Goal: Transaction & Acquisition: Purchase product/service

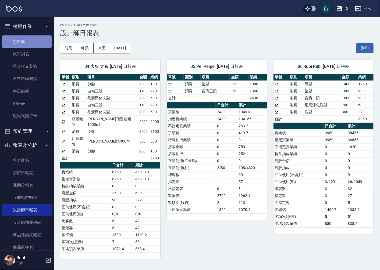
click at [31, 40] on link "打帳單" at bounding box center [26, 41] width 49 height 12
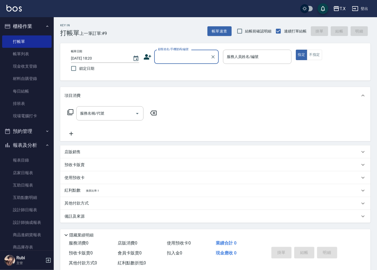
click at [175, 56] on input "顧客姓名/手機號碼/編號" at bounding box center [183, 56] width 52 height 9
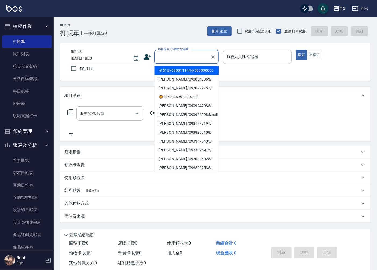
click at [166, 75] on li "沒客資/0900111444/000000000" at bounding box center [186, 70] width 65 height 9
type input "沒客資/0900111444/000000000"
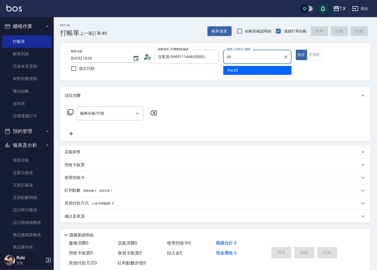
type input "Pei-05"
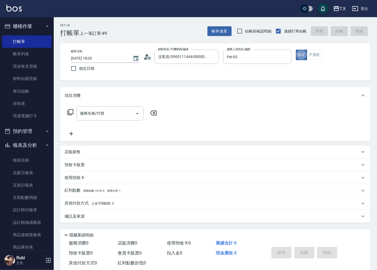
type button "true"
type input "301"
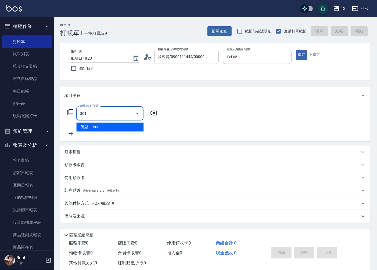
type input "150"
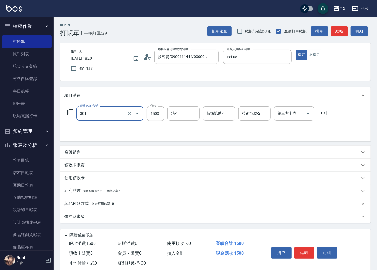
type input "燙髮(301)"
type input "1"
type input "0"
type input "140"
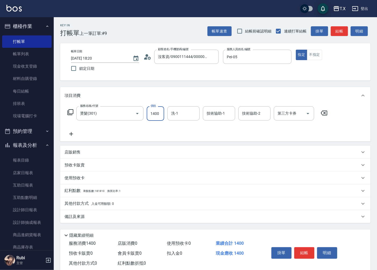
type input "1400"
type input "鯨魚-12"
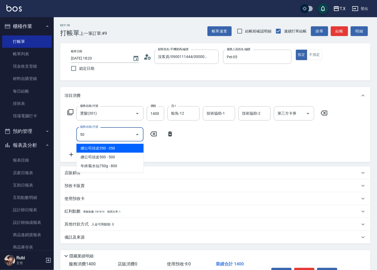
type input "501"
type input "240"
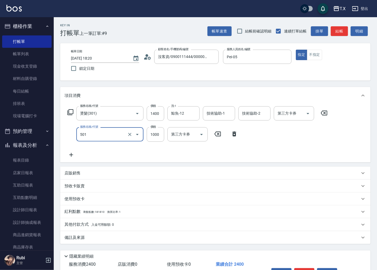
type input "染髮(501)"
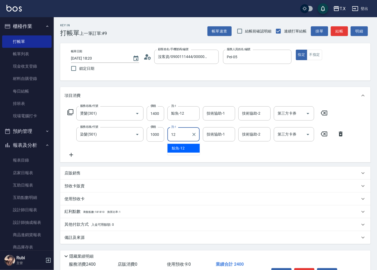
type input "鯨魚-12"
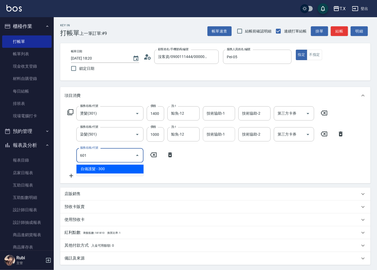
type input "601"
click at [214, 133] on input "技術協助-1" at bounding box center [218, 134] width 27 height 9
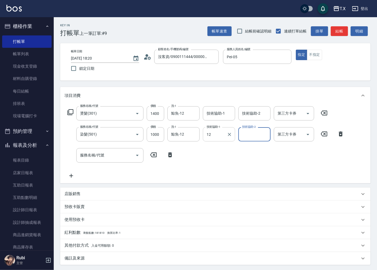
type input "鯨魚-12"
click at [129, 155] on input "服務名稱/代號" at bounding box center [106, 155] width 54 height 9
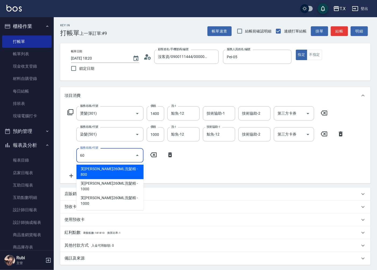
type input "601"
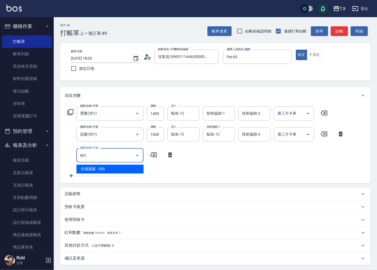
type input "270"
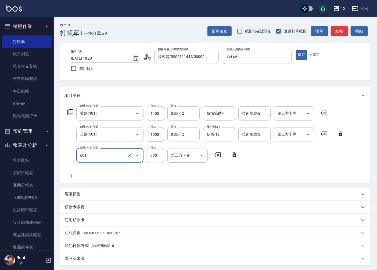
type input "自備護髮(601)"
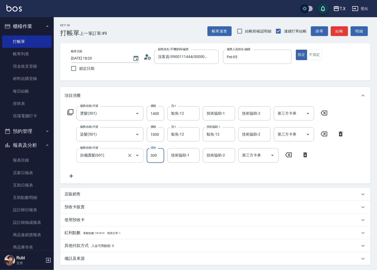
type input "5"
type input "240"
type input "511"
type input "290"
type input "511"
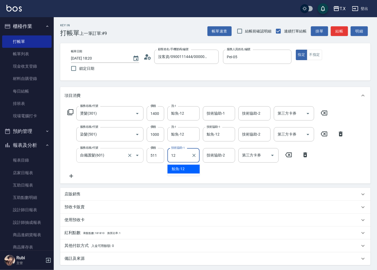
type input "鯨魚-12"
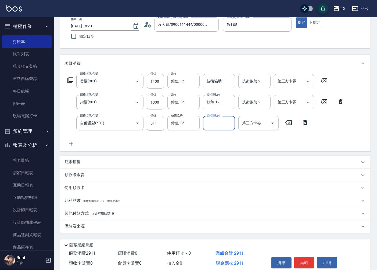
scroll to position [55, 0]
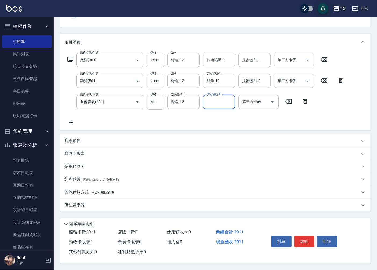
click at [87, 193] on p "其他付款方式 入金可用餘額: 0" at bounding box center [89, 193] width 49 height 6
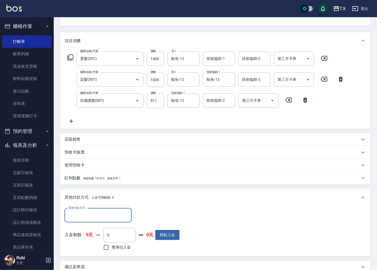
scroll to position [0, 0]
click at [83, 215] on input "其他付款方式" at bounding box center [98, 215] width 62 height 9
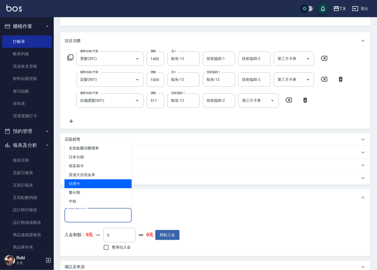
click at [84, 187] on span "信用卡" at bounding box center [98, 184] width 67 height 9
type input "信用卡"
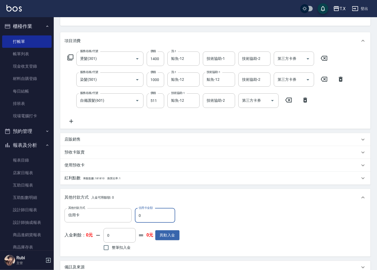
drag, startPoint x: 139, startPoint y: 219, endPoint x: 142, endPoint y: 217, distance: 3.9
click at [142, 217] on input "0" at bounding box center [155, 216] width 40 height 15
type input "28"
type input "280"
type input "289"
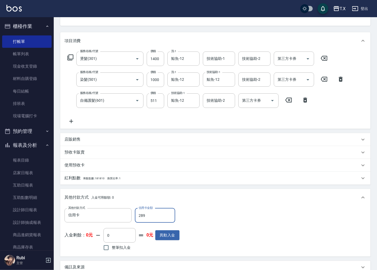
type input "260"
type input "2899"
type input "0"
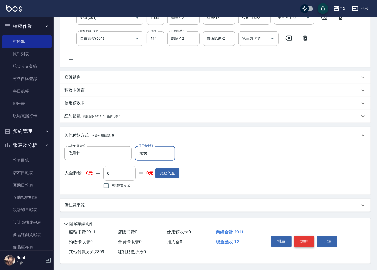
type input "2899"
click at [305, 237] on button "結帳" at bounding box center [304, 241] width 20 height 11
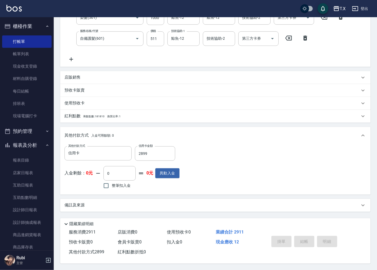
type input "[DATE] 18:21"
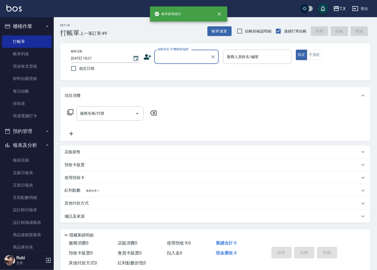
scroll to position [0, 0]
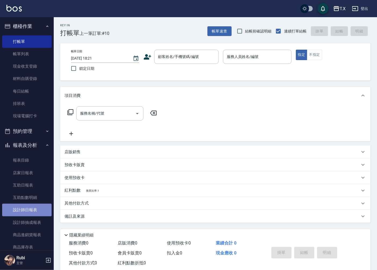
click at [41, 211] on link "設計師日報表" at bounding box center [26, 210] width 49 height 12
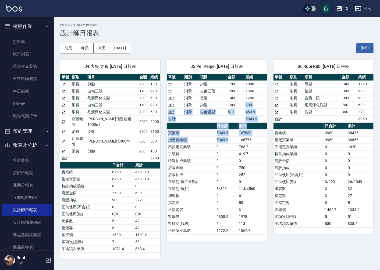
drag, startPoint x: 236, startPoint y: 105, endPoint x: 233, endPoint y: 156, distance: 51.4
click at [233, 152] on div "單號 類別 項目 金額 業績 2 * 消費 染髮 1200 1080 2 * 消費 自備三段 1500 1350 10 * 消費 燙髮 1400 1260 1…" at bounding box center [217, 154] width 100 height 161
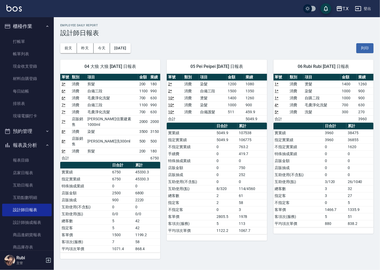
drag, startPoint x: 241, startPoint y: 194, endPoint x: 231, endPoint y: 178, distance: 18.8
click at [239, 190] on tbody "實業績 5049.9 107538 指定實業績 5049.9 106775 不指定實業績 0 763.2 手續費 0 419.7 特殊抽成業績 0 0 店販金…" at bounding box center [217, 182] width 100 height 105
drag, startPoint x: 231, startPoint y: 178, endPoint x: 222, endPoint y: 128, distance: 50.6
click at [229, 156] on tbody "實業績 5049.9 107538 指定實業績 5049.9 106775 不指定實業績 0 763.2 手續費 0 419.7 特殊抽成業績 0 0 店販金…" at bounding box center [217, 182] width 100 height 105
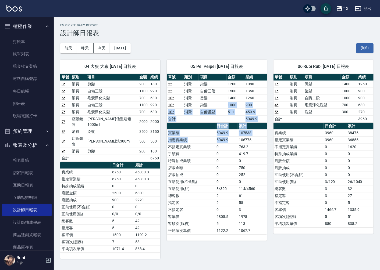
drag, startPoint x: 221, startPoint y: 105, endPoint x: 239, endPoint y: 152, distance: 51.0
click at [238, 152] on div "單號 類別 項目 金額 業績 2 * 消費 染髮 1200 1080 2 * 消費 自備三段 1500 1350 10 * 消費 燙髮 1400 1260 1…" at bounding box center [217, 154] width 100 height 161
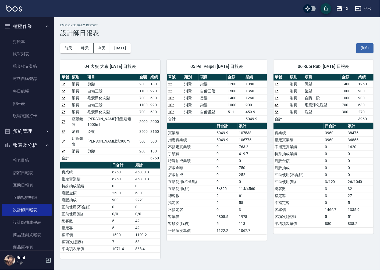
drag, startPoint x: 247, startPoint y: 183, endPoint x: 240, endPoint y: 170, distance: 15.0
click at [246, 182] on td "0" at bounding box center [252, 182] width 30 height 7
drag, startPoint x: 240, startPoint y: 170, endPoint x: 216, endPoint y: 139, distance: 39.5
click at [229, 159] on tbody "實業績 5049.9 107538 指定實業績 5049.9 106775 不指定實業績 0 763.2 手續費 0 419.7 特殊抽成業績 0 0 店販金…" at bounding box center [217, 182] width 100 height 105
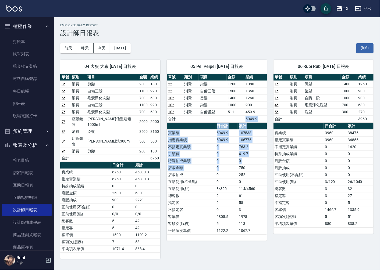
drag, startPoint x: 210, startPoint y: 122, endPoint x: 228, endPoint y: 178, distance: 58.3
click at [225, 172] on div "單號 類別 項目 金額 業績 2 * 消費 染髮 1200 1080 2 * 消費 自備三段 1500 1350 10 * 消費 燙髮 1400 1260 1…" at bounding box center [217, 154] width 100 height 161
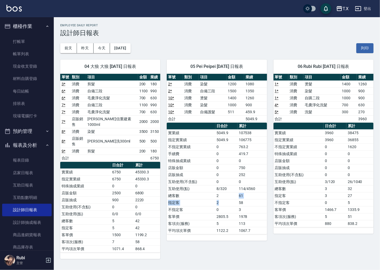
drag, startPoint x: 237, startPoint y: 204, endPoint x: 230, endPoint y: 181, distance: 23.6
click at [235, 198] on tbody "實業績 5049.9 107538 指定實業績 5049.9 106775 不指定實業績 0 763.2 手續費 0 419.7 特殊抽成業績 0 0 店販金…" at bounding box center [217, 182] width 100 height 105
drag, startPoint x: 230, startPoint y: 181, endPoint x: 223, endPoint y: 153, distance: 29.3
click at [226, 164] on tbody "實業績 5049.9 107538 指定實業績 5049.9 106775 不指定實業績 0 763.2 手續費 0 419.7 特殊抽成業績 0 0 店販金…" at bounding box center [217, 182] width 100 height 105
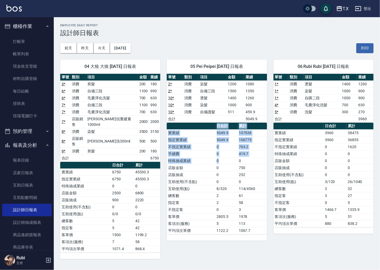
drag, startPoint x: 216, startPoint y: 129, endPoint x: 235, endPoint y: 202, distance: 74.9
click at [229, 179] on table "日合計 累計 實業績 5049.9 107538 指定實業績 5049.9 106775 不指定實業績 0 763.2 手續費 0 419.7 特殊抽成業績 …" at bounding box center [217, 179] width 100 height 112
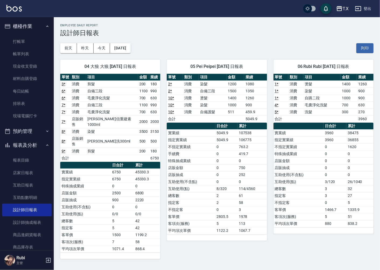
click at [235, 201] on td "2" at bounding box center [226, 202] width 22 height 7
drag, startPoint x: 235, startPoint y: 195, endPoint x: 228, endPoint y: 157, distance: 38.3
click at [232, 170] on tbody "實業績 5049.9 107538 指定實業績 5049.9 106775 不指定實業績 0 763.2 手續費 0 419.7 特殊抽成業績 0 0 店販金…" at bounding box center [217, 182] width 100 height 105
drag, startPoint x: 223, startPoint y: 139, endPoint x: 234, endPoint y: 194, distance: 55.9
click at [233, 190] on tbody "實業績 5049.9 107538 指定實業績 5049.9 106775 不指定實業績 0 763.2 手續費 0 419.7 特殊抽成業績 0 0 店販金…" at bounding box center [217, 182] width 100 height 105
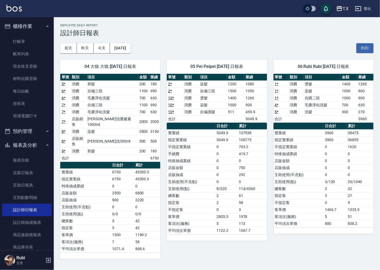
click at [241, 202] on td "58" at bounding box center [252, 202] width 30 height 7
drag, startPoint x: 237, startPoint y: 191, endPoint x: 231, endPoint y: 167, distance: 24.0
click at [233, 171] on tbody "實業績 5049.9 107538 指定實業績 5049.9 106775 不指定實業績 0 763.2 手續費 0 419.7 特殊抽成業績 0 0 店販金…" at bounding box center [217, 182] width 100 height 105
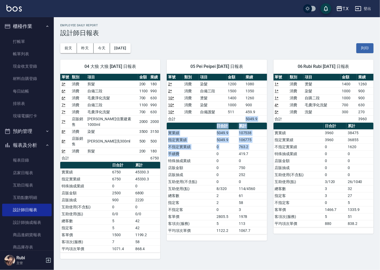
drag, startPoint x: 203, startPoint y: 134, endPoint x: 218, endPoint y: 177, distance: 45.8
click at [212, 166] on div "單號 類別 項目 金額 業績 2 * 消費 染髮 1200 1080 2 * 消費 自備三段 1500 1350 10 * 消費 燙髮 1400 1260 1…" at bounding box center [217, 154] width 100 height 161
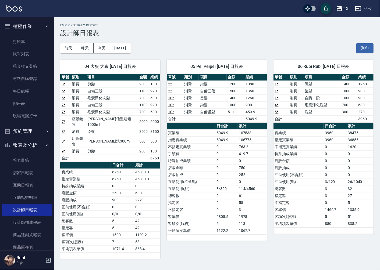
click at [218, 177] on td "0" at bounding box center [226, 175] width 22 height 7
click at [85, 46] on button "昨天" at bounding box center [85, 48] width 17 height 10
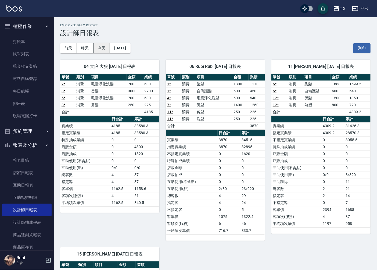
click at [103, 48] on button "今天" at bounding box center [102, 48] width 17 height 10
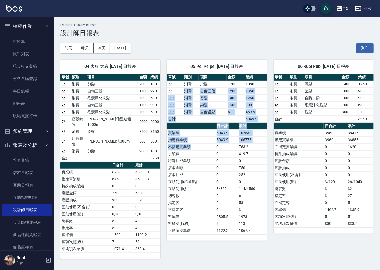
drag, startPoint x: 174, startPoint y: 94, endPoint x: 218, endPoint y: 182, distance: 99.1
click at [209, 156] on div "單號 類別 項目 金額 業績 2 * 消費 染髮 1200 1080 2 * 消費 自備三段 1500 1350 10 * 消費 燙髮 1400 1260 1…" at bounding box center [217, 154] width 100 height 161
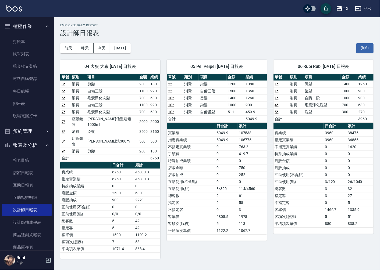
drag, startPoint x: 218, startPoint y: 185, endPoint x: 209, endPoint y: 165, distance: 21.4
click at [217, 182] on td "0" at bounding box center [226, 182] width 22 height 7
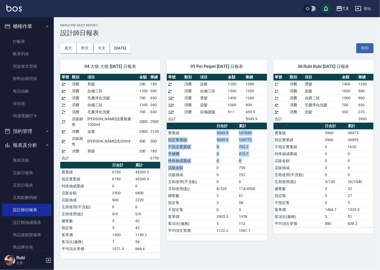
drag, startPoint x: 209, startPoint y: 165, endPoint x: 176, endPoint y: 98, distance: 74.9
click at [190, 128] on table "日合計 累計 實業績 5049.9 107538 指定實業績 5049.9 106775 不指定實業績 0 763.2 手續費 0 419.7 特殊抽成業績 …" at bounding box center [217, 179] width 100 height 112
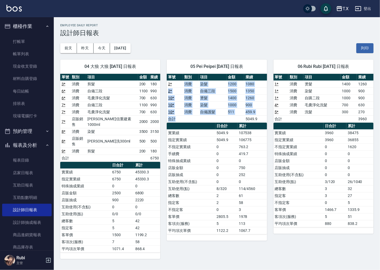
drag, startPoint x: 174, startPoint y: 87, endPoint x: 196, endPoint y: 146, distance: 63.2
click at [196, 146] on div "單號 類別 項目 金額 業績 2 * 消費 染髮 1200 1080 2 * 消費 自備三段 1500 1350 10 * 消費 燙髮 1400 1260 1…" at bounding box center [217, 154] width 100 height 161
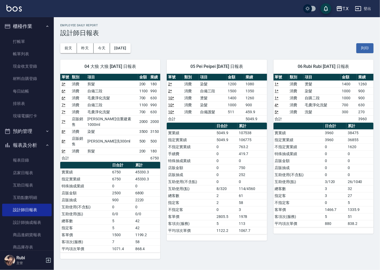
click at [199, 162] on td "特殊抽成業績" at bounding box center [191, 161] width 48 height 7
drag, startPoint x: 199, startPoint y: 162, endPoint x: 196, endPoint y: 141, distance: 20.4
click at [198, 151] on tbody "實業績 5049.9 107538 指定實業績 5049.9 106775 不指定實業績 0 763.2 手續費 0 419.7 特殊抽成業績 0 0 店販金…" at bounding box center [217, 182] width 100 height 105
drag, startPoint x: 199, startPoint y: 116, endPoint x: 190, endPoint y: 87, distance: 31.1
click at [195, 105] on div "單號 類別 項目 金額 業績 2 * 消費 染髮 1200 1080 2 * 消費 自備三段 1500 1350 10 * 消費 燙髮 1400 1260 1…" at bounding box center [217, 154] width 100 height 161
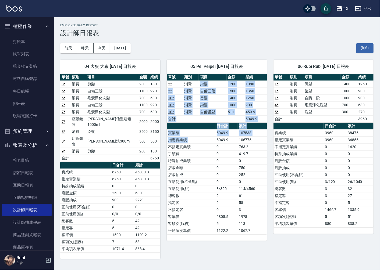
drag, startPoint x: 201, startPoint y: 104, endPoint x: 222, endPoint y: 152, distance: 52.5
click at [217, 142] on div "單號 類別 項目 金額 業績 2 * 消費 染髮 1200 1080 2 * 消費 自備三段 1500 1350 10 * 消費 燙髮 1400 1260 1…" at bounding box center [217, 154] width 100 height 161
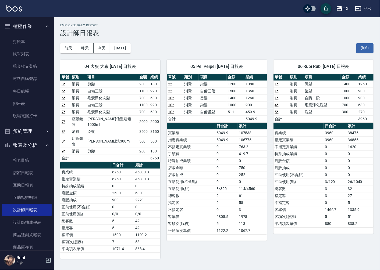
drag, startPoint x: 225, startPoint y: 159, endPoint x: 220, endPoint y: 141, distance: 18.1
click at [225, 157] on tbody "實業績 5049.9 107538 指定實業績 5049.9 106775 不指定實業績 0 763.2 手續費 0 419.7 特殊抽成業績 0 0 店販金…" at bounding box center [217, 182] width 100 height 105
drag, startPoint x: 220, startPoint y: 141, endPoint x: 213, endPoint y: 97, distance: 44.8
click at [219, 122] on div "單號 類別 項目 金額 業績 2 * 消費 染髮 1200 1080 2 * 消費 自備三段 1500 1350 10 * 消費 燙髮 1400 1260 1…" at bounding box center [217, 154] width 100 height 161
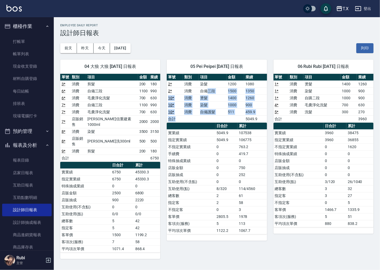
drag, startPoint x: 213, startPoint y: 109, endPoint x: 214, endPoint y: 147, distance: 37.6
click at [214, 132] on div "單號 類別 項目 金額 業績 2 * 消費 染髮 1200 1080 2 * 消費 自備三段 1500 1350 10 * 消費 燙髮 1400 1260 1…" at bounding box center [217, 154] width 100 height 161
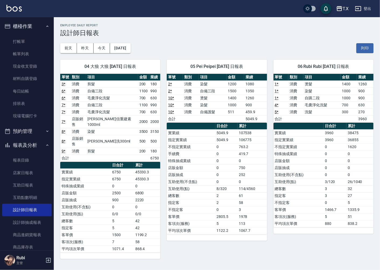
click at [214, 149] on td "不指定實業績" at bounding box center [191, 147] width 48 height 7
click at [25, 48] on link "帳單列表" at bounding box center [26, 54] width 49 height 12
click at [31, 44] on link "打帳單" at bounding box center [26, 41] width 49 height 12
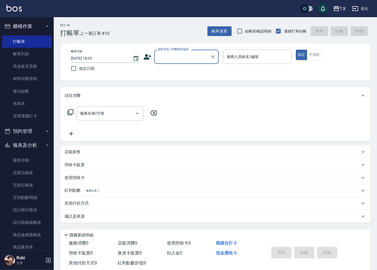
click at [181, 59] on input "顧客姓名/手機號碼/編號" at bounding box center [183, 56] width 52 height 9
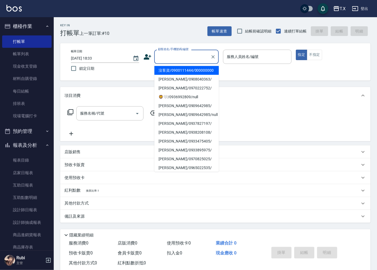
click at [184, 71] on li "沒客資/0900111444/000000000" at bounding box center [186, 70] width 65 height 9
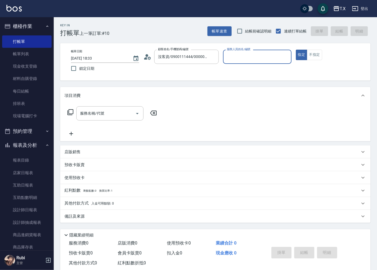
type input "沒客資/0900111444/000000000"
type input "05"
type button "true"
type input "Pei-05"
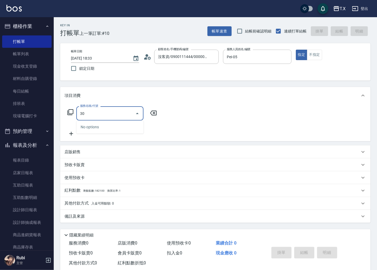
type input "301"
type input "150"
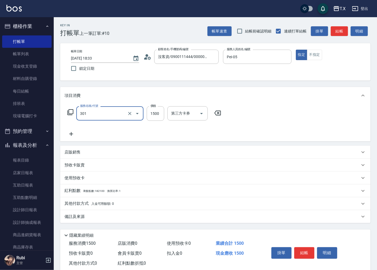
type input "燙髮(301)"
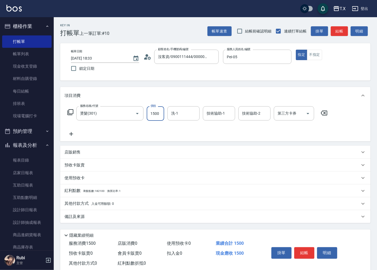
type input "1"
type input "0"
type input "140"
type input "1400"
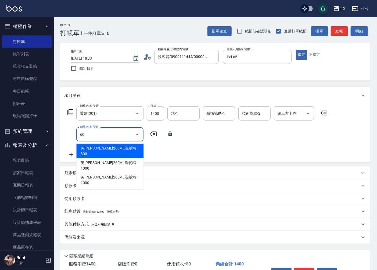
type input "601"
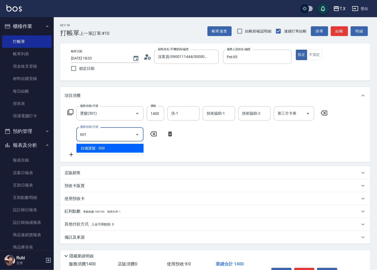
type input "170"
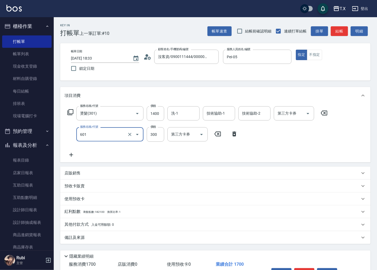
type input "自備護髮(601)"
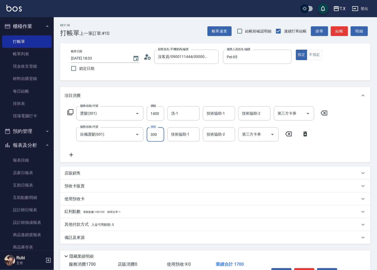
type input "6"
type input "140"
type input "600"
type input "200"
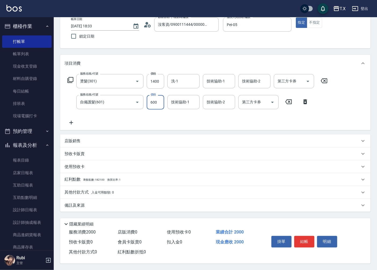
scroll to position [34, 0]
type input "600"
click at [303, 240] on button "結帳" at bounding box center [304, 241] width 20 height 11
type input "[DATE] 18:35"
type input "0"
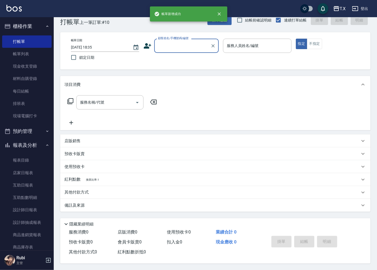
scroll to position [0, 0]
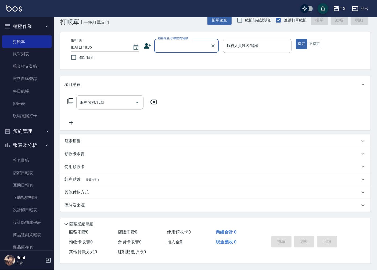
click at [188, 44] on input "顧客姓名/手機號碼/編號" at bounding box center [183, 45] width 52 height 9
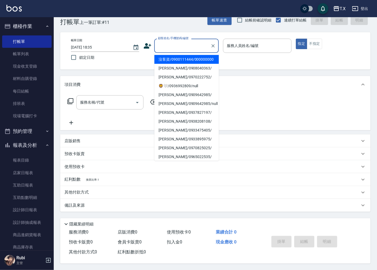
click at [181, 58] on li "沒客資/0900111444/000000000" at bounding box center [186, 59] width 65 height 9
type input "沒客資/0900111444/000000000"
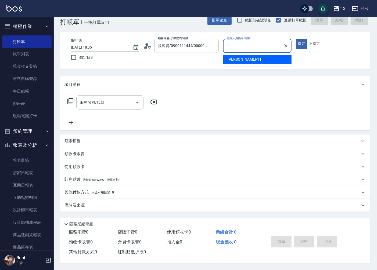
type input "[PERSON_NAME]-11"
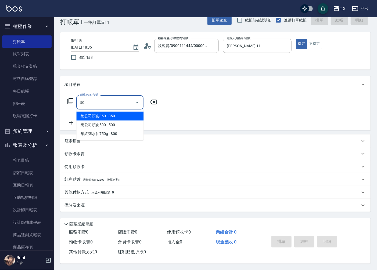
type input "501"
type input "100"
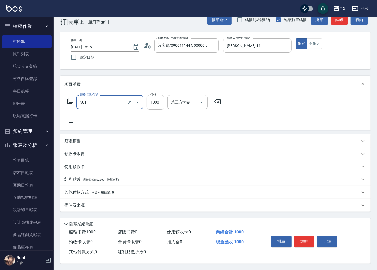
type input "染髮(501)"
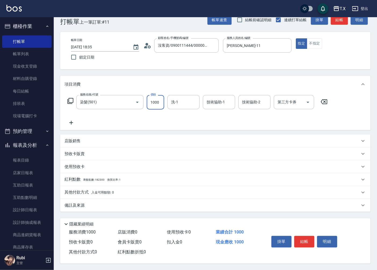
type input "1"
type input "0"
type input "1285"
type input "120"
type input "12858"
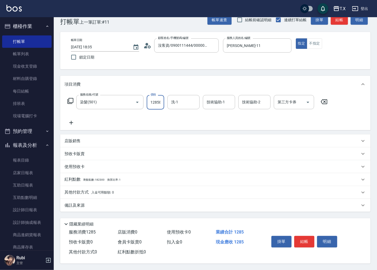
type input "1280"
type input "1285"
type input "120"
type input "128"
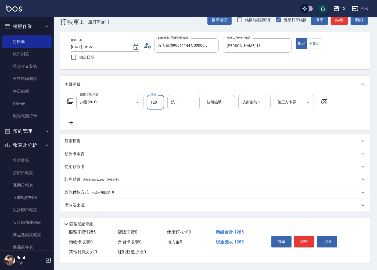
type input "10"
type input "1288"
type input "120"
type input "1288"
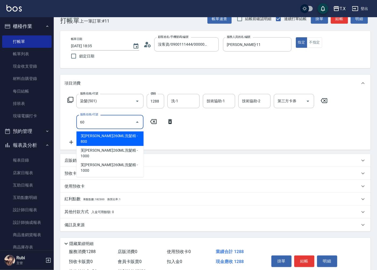
type input "609"
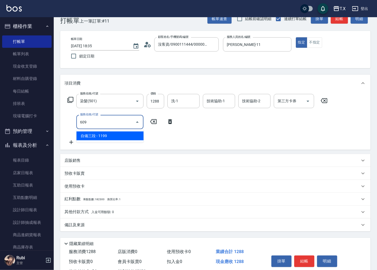
type input "240"
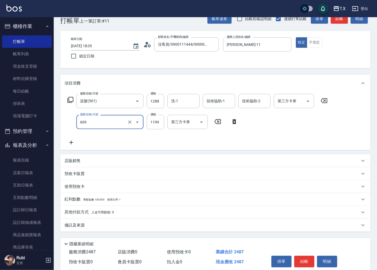
type input "自備三段(609)"
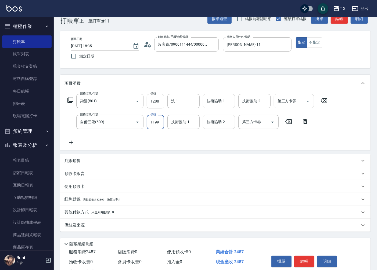
type input "1"
type input "120"
type input "15"
type input "130"
type input "150"
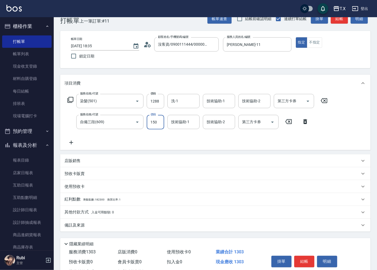
type input "140"
type input "1500"
type input "270"
type input "1500"
click at [301, 262] on button "結帳" at bounding box center [304, 261] width 20 height 11
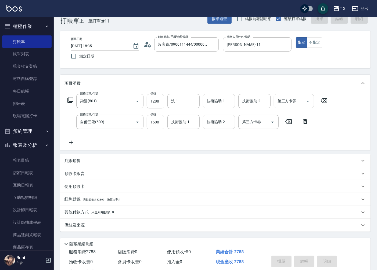
type input "[DATE] 18:39"
type input "0"
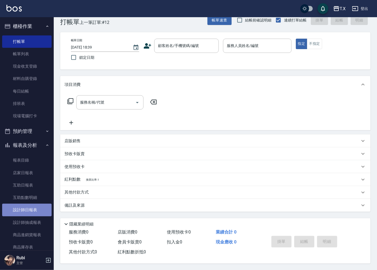
click at [32, 210] on link "設計師日報表" at bounding box center [26, 210] width 49 height 12
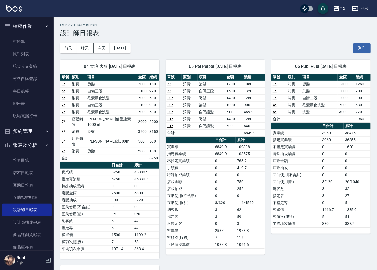
click at [150, 94] on td "990" at bounding box center [153, 91] width 11 height 7
